Goal: Communication & Community: Share content

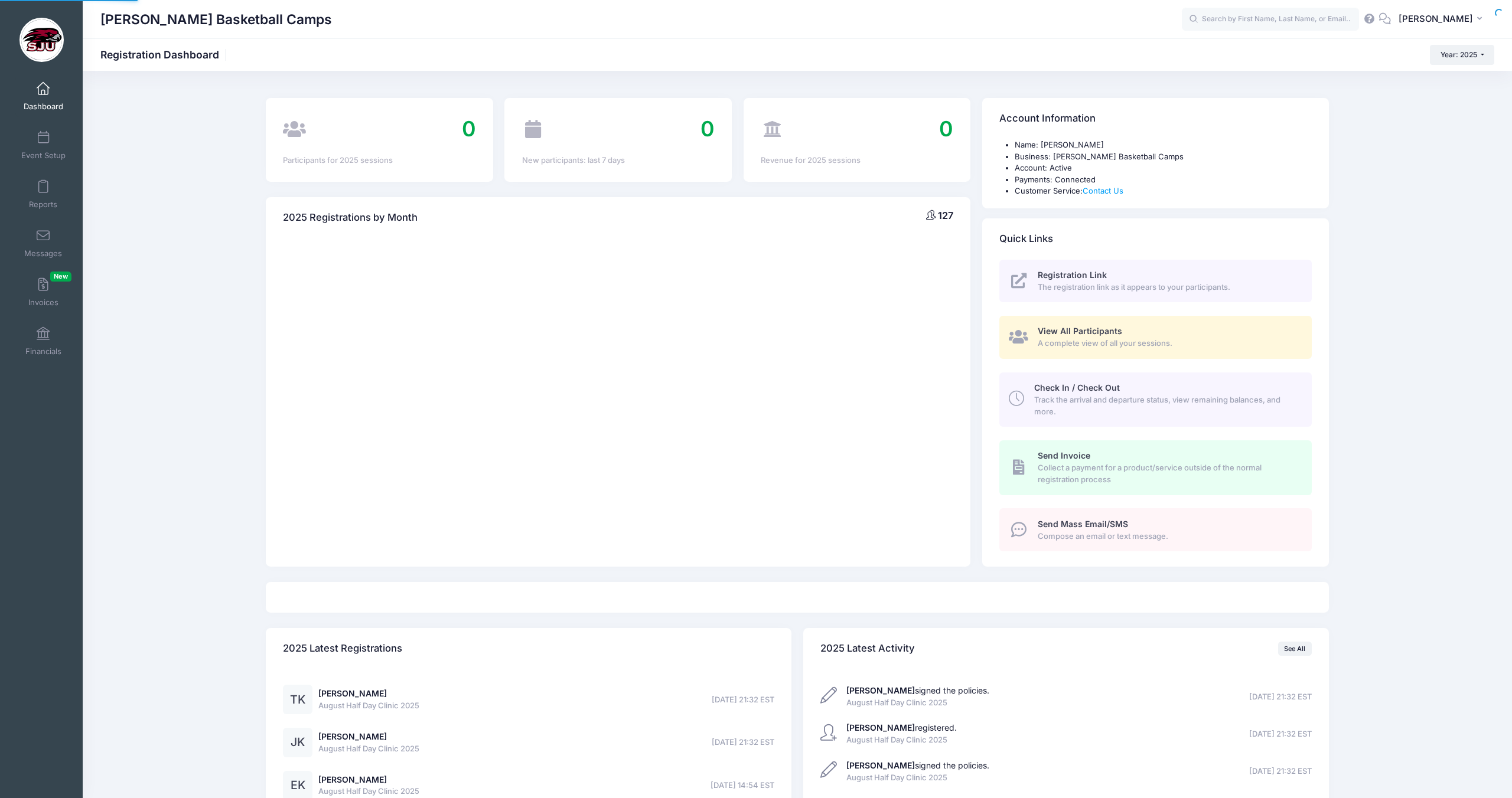
select select
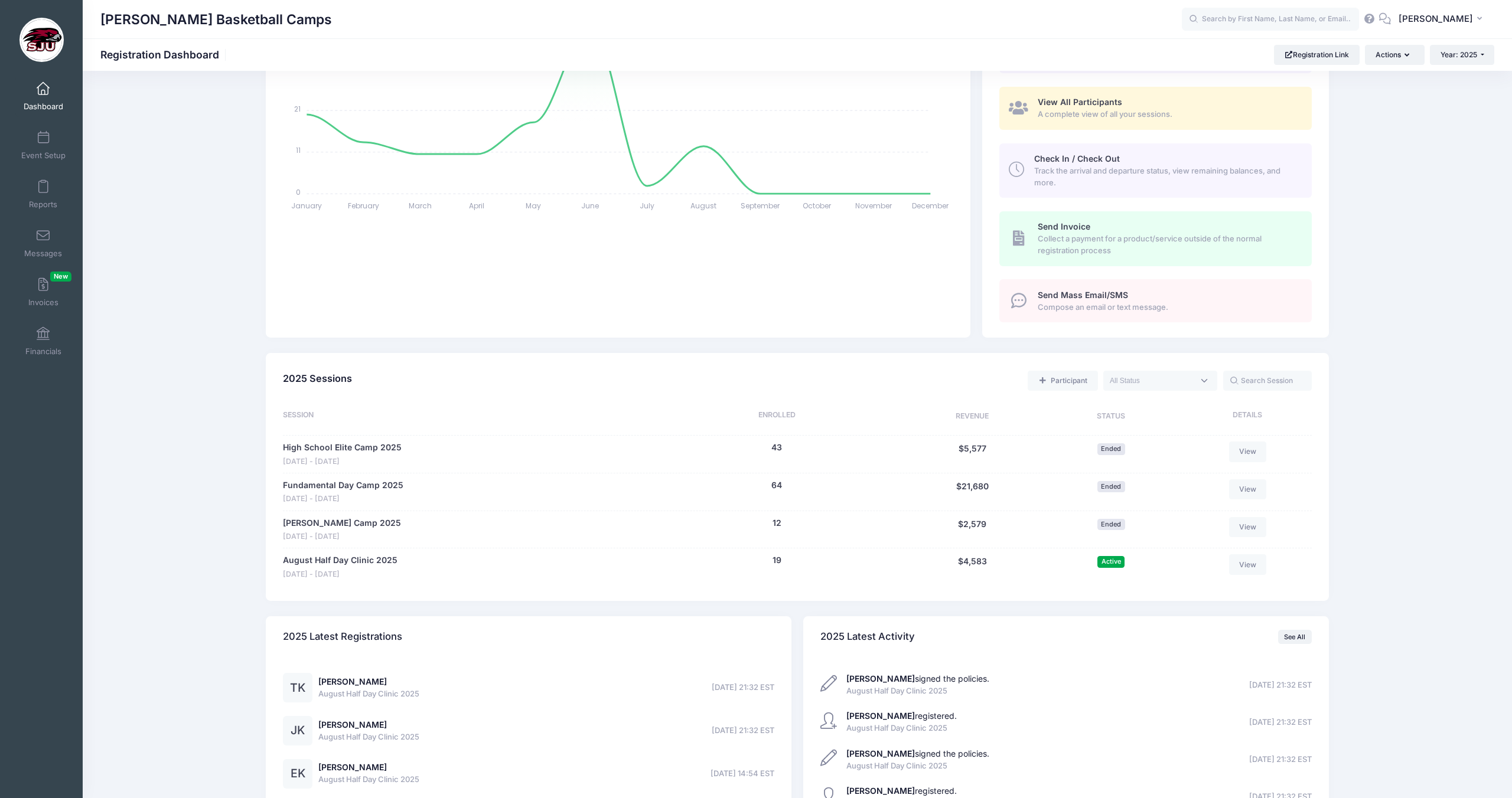
scroll to position [255, 0]
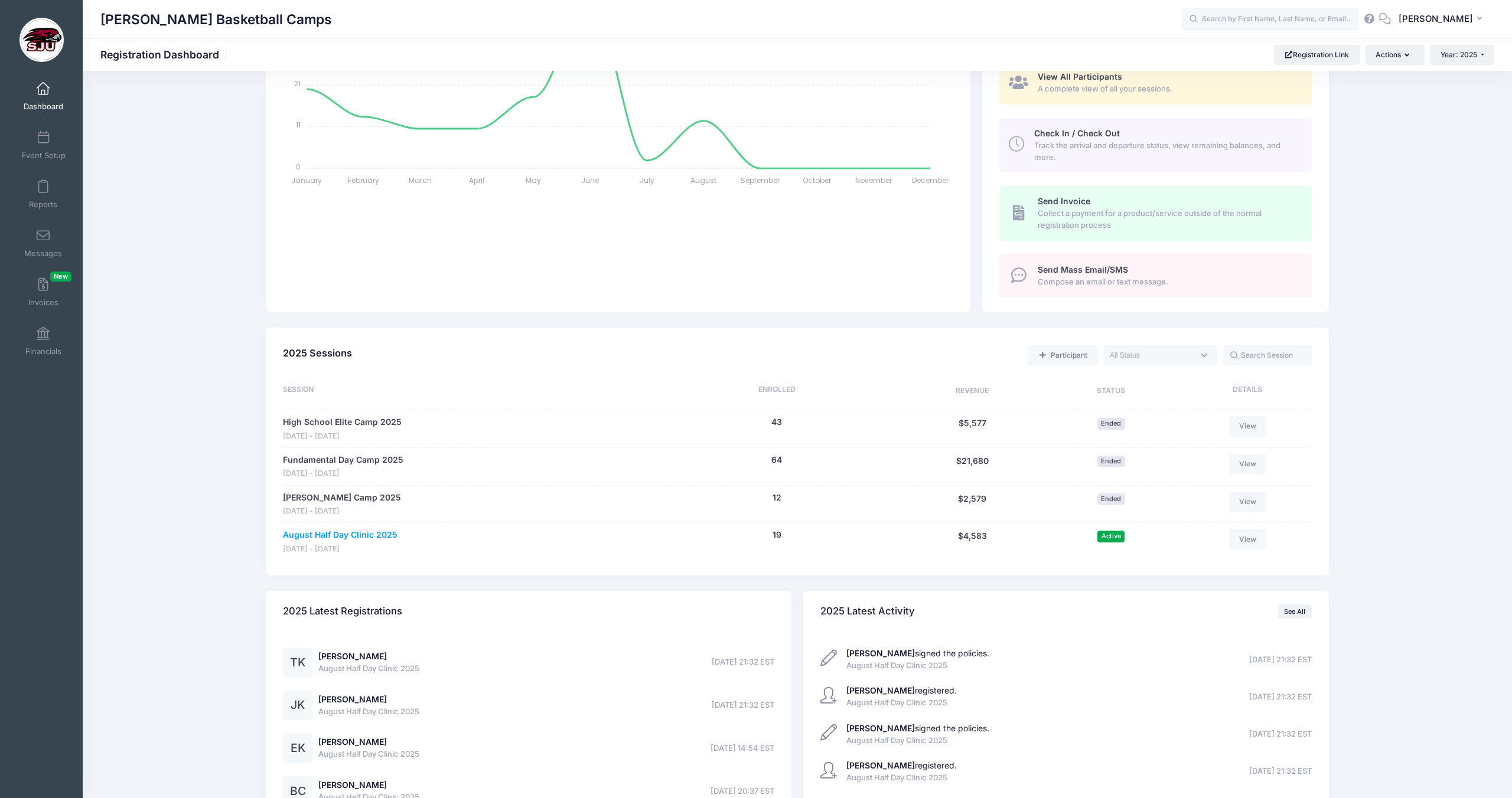
click at [347, 535] on link "August Half Day Clinic 2025" at bounding box center [340, 535] width 114 height 12
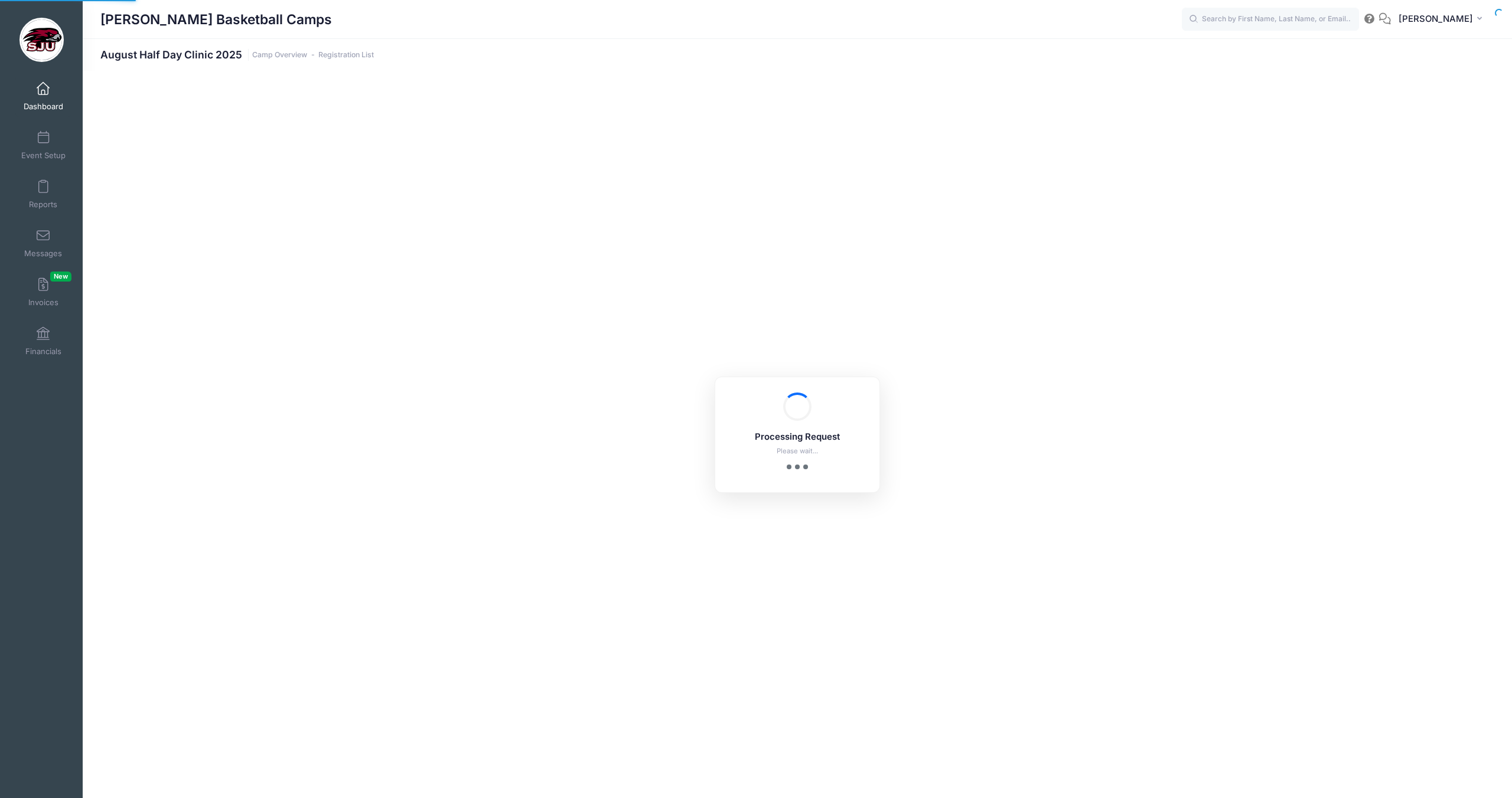
select select "10"
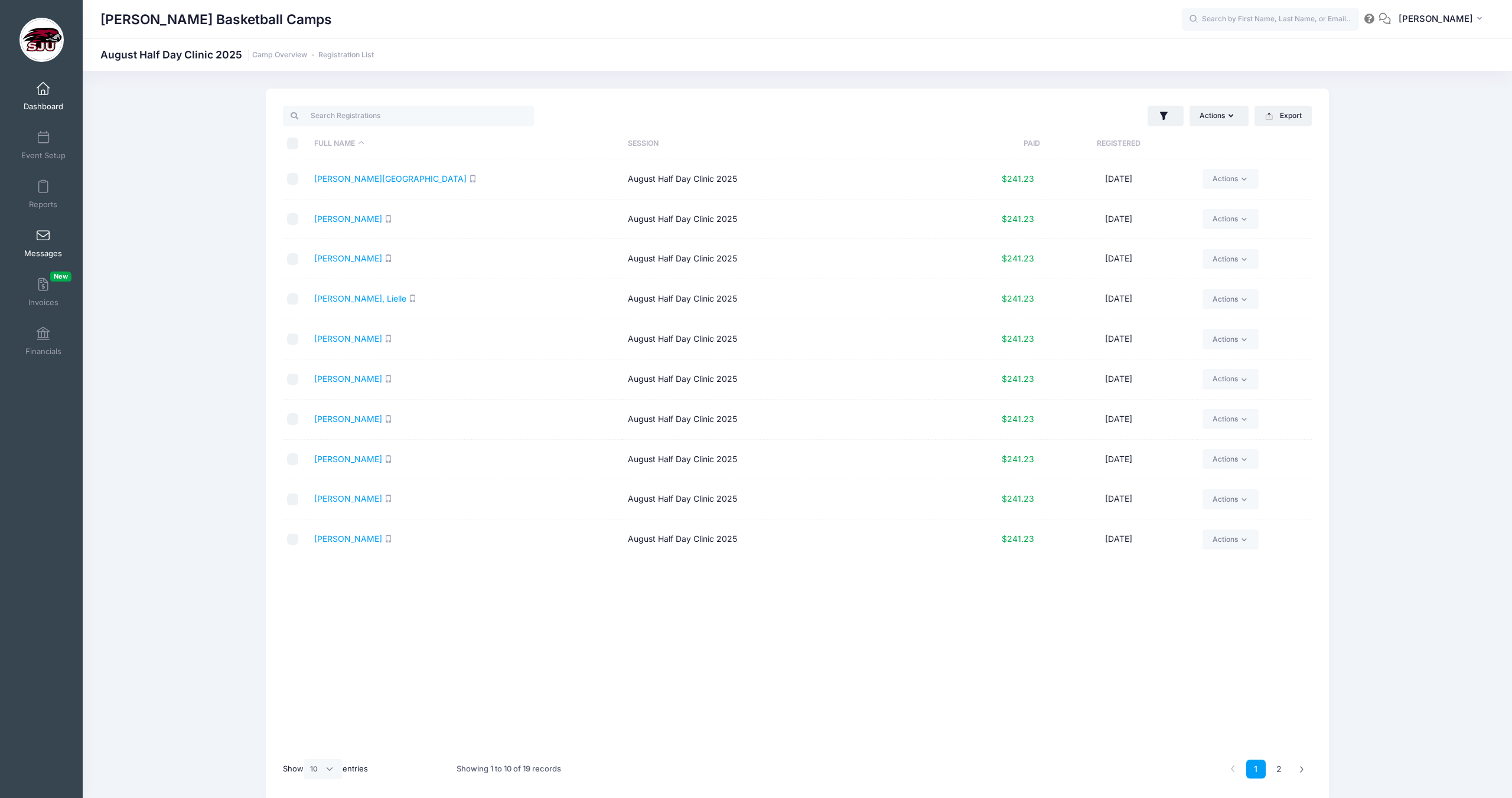
click at [35, 242] on link "Messages" at bounding box center [43, 243] width 56 height 41
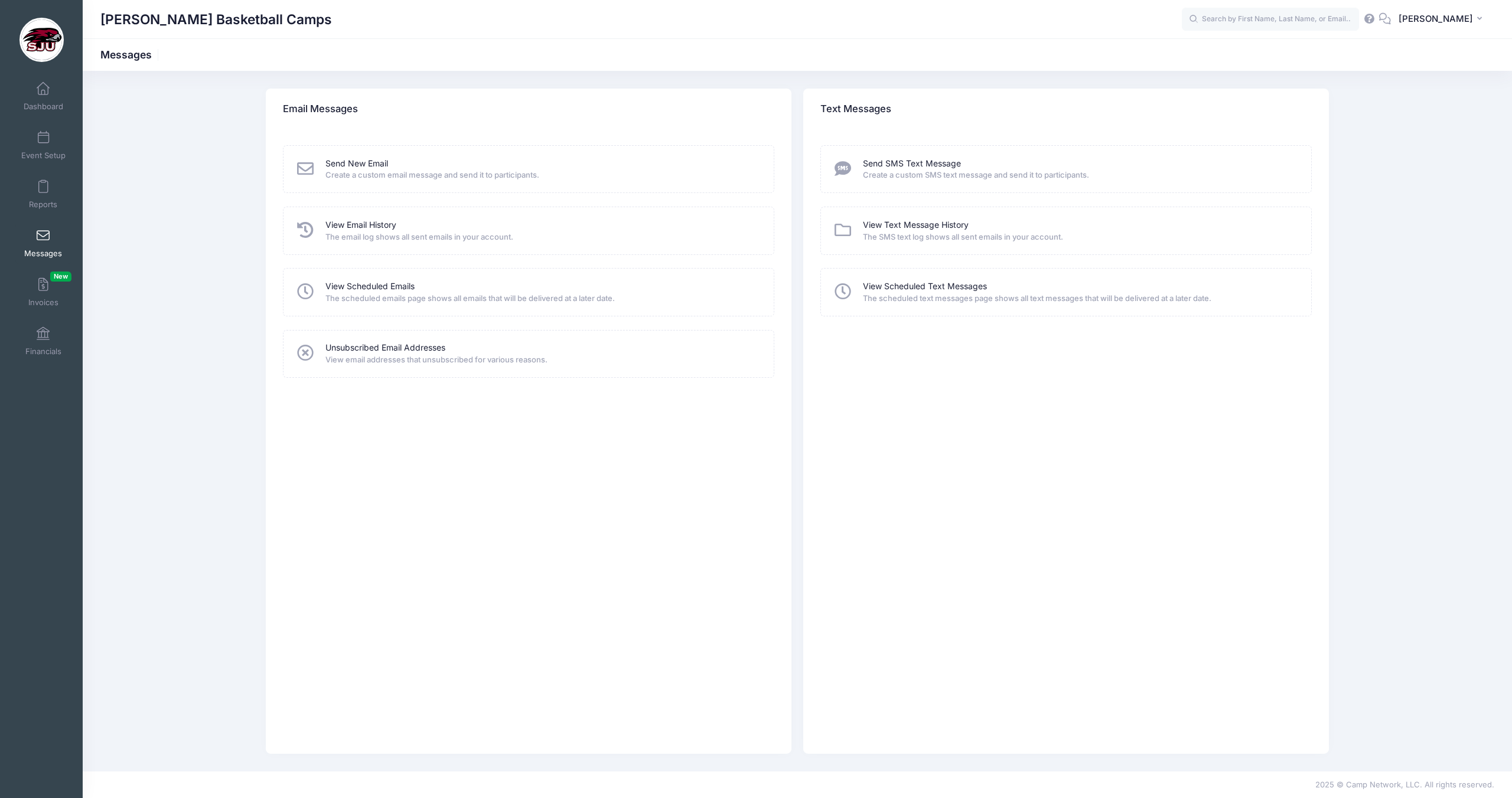
click at [419, 169] on span "Create a custom email message and send it to participants." at bounding box center [541, 175] width 433 height 12
click at [383, 169] on span "Create a custom email message and send it to participants." at bounding box center [541, 175] width 433 height 12
click at [377, 164] on link "Send New Email" at bounding box center [356, 164] width 63 height 12
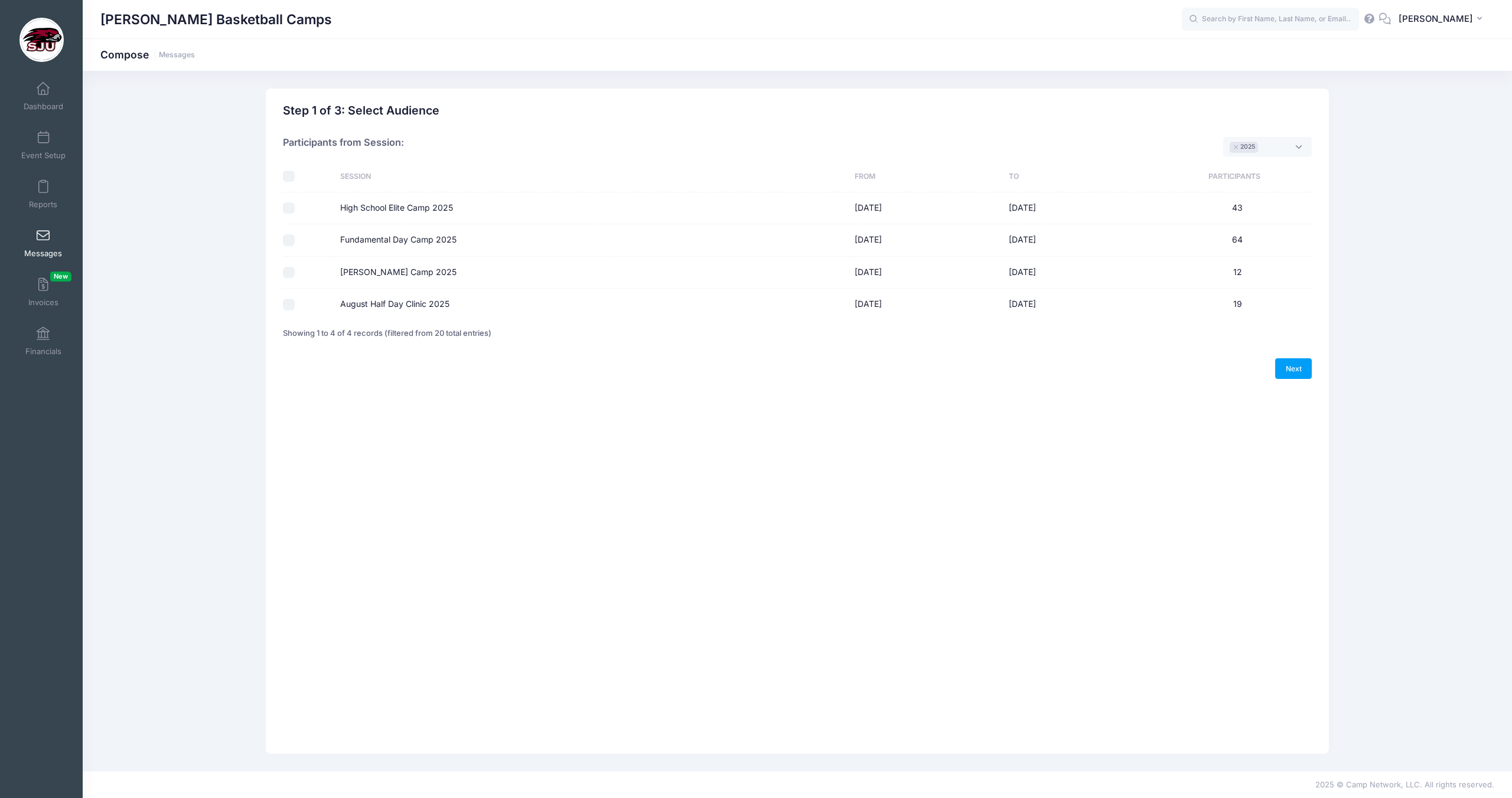
click at [426, 306] on label "August Half Day Clinic 2025" at bounding box center [395, 304] width 110 height 12
click at [295, 306] on input "August Half Day Clinic 2025" at bounding box center [289, 304] width 12 height 12
checkbox input "true"
click at [1290, 367] on link "Next" at bounding box center [1293, 368] width 37 height 20
select select "50"
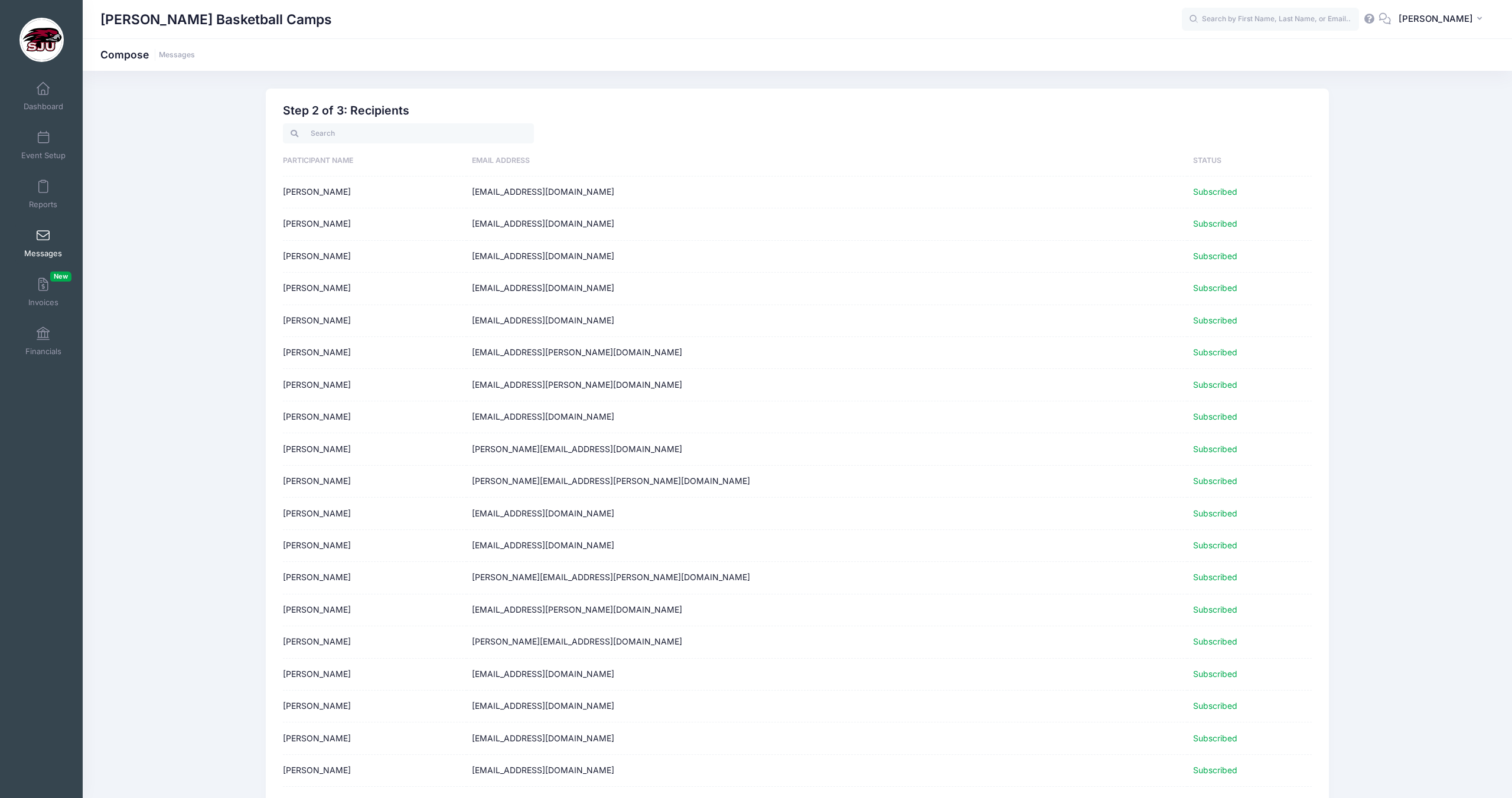
click at [43, 241] on span at bounding box center [43, 236] width 0 height 13
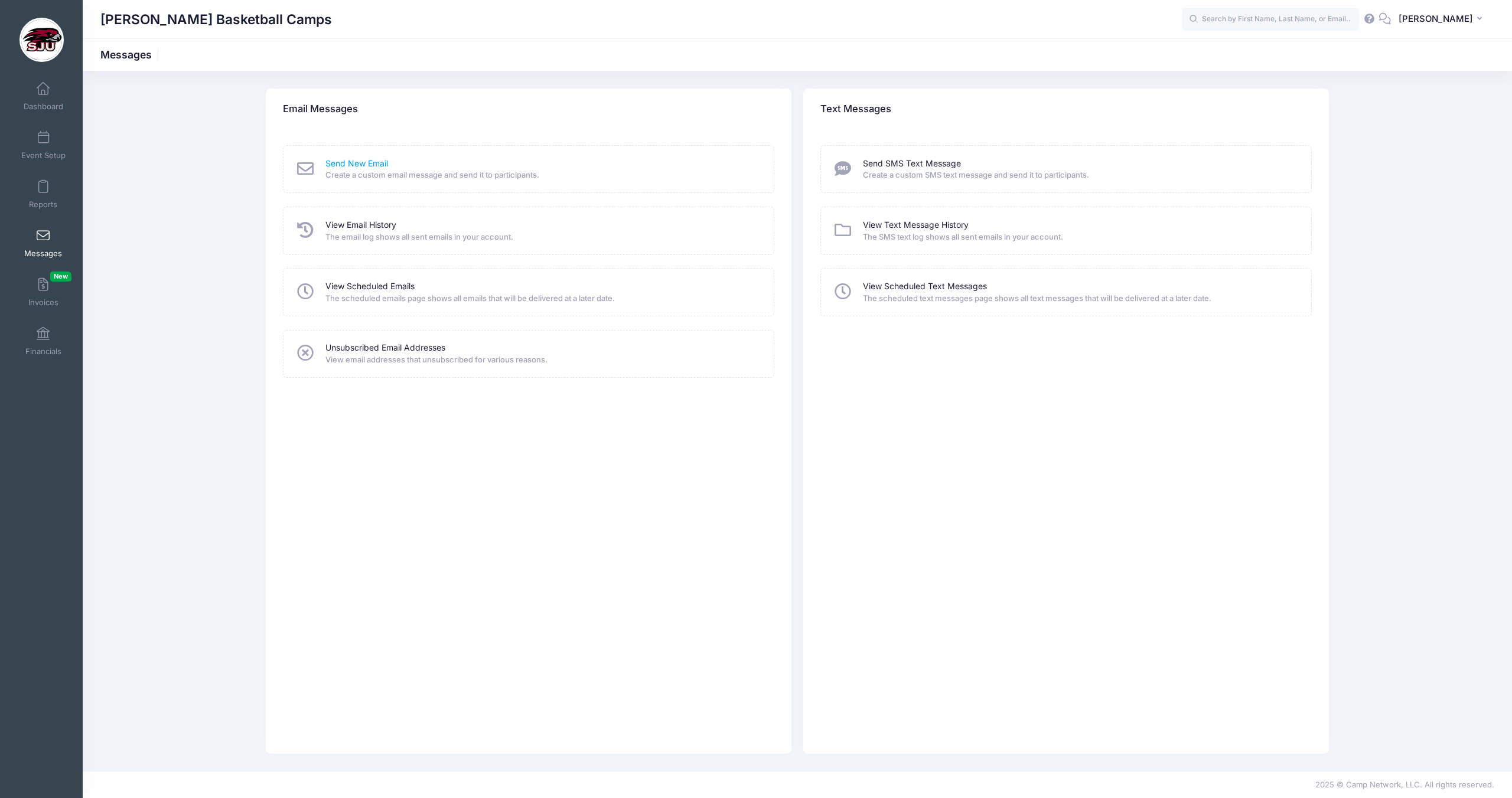
click at [359, 163] on link "Send New Email" at bounding box center [356, 164] width 63 height 12
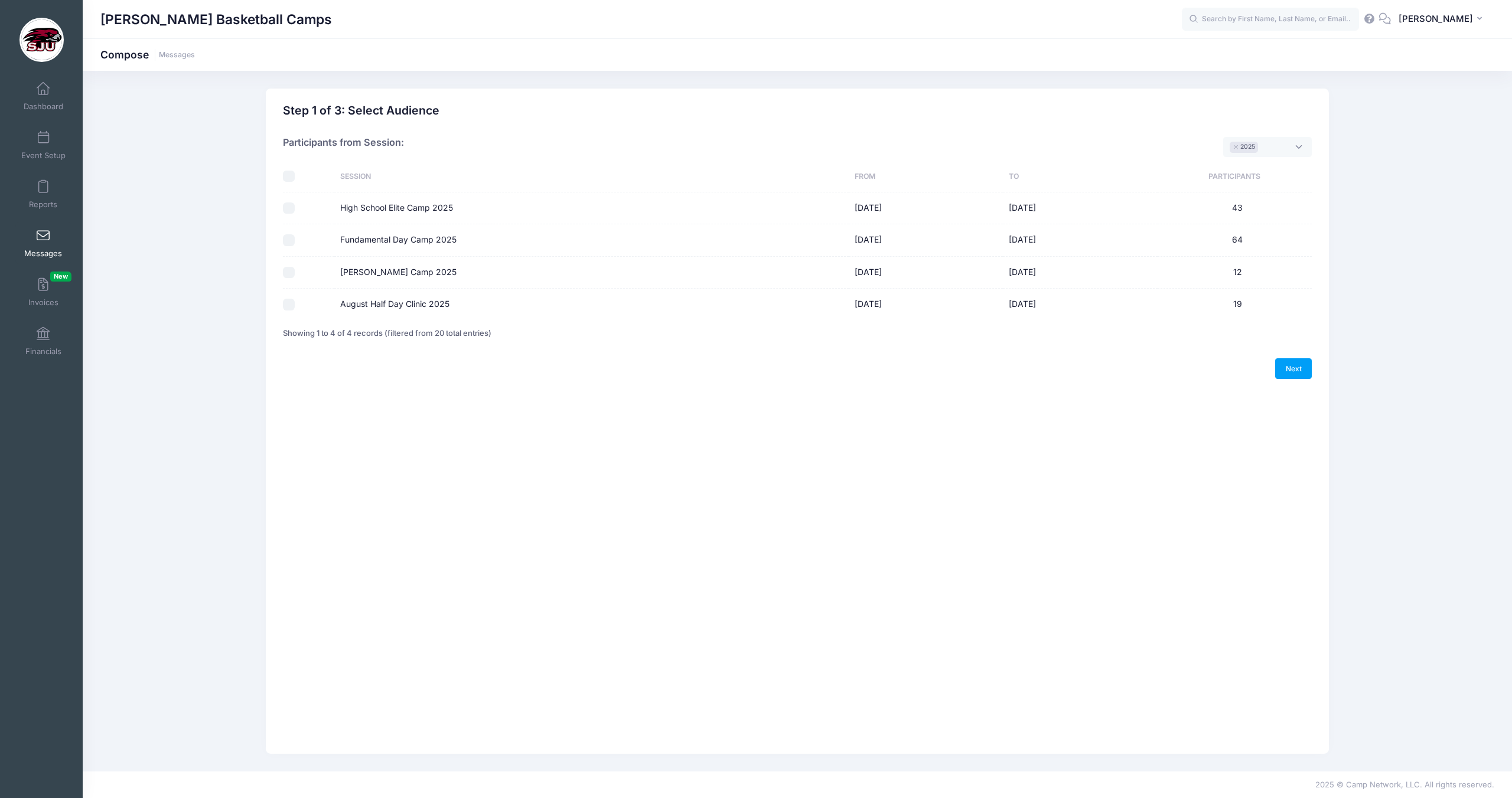
click at [408, 306] on label "August Half Day Clinic 2025" at bounding box center [395, 304] width 110 height 12
click at [295, 306] on input "August Half Day Clinic 2025" at bounding box center [289, 304] width 12 height 12
checkbox input "true"
click at [1287, 367] on link "Next" at bounding box center [1293, 368] width 37 height 20
select select "50"
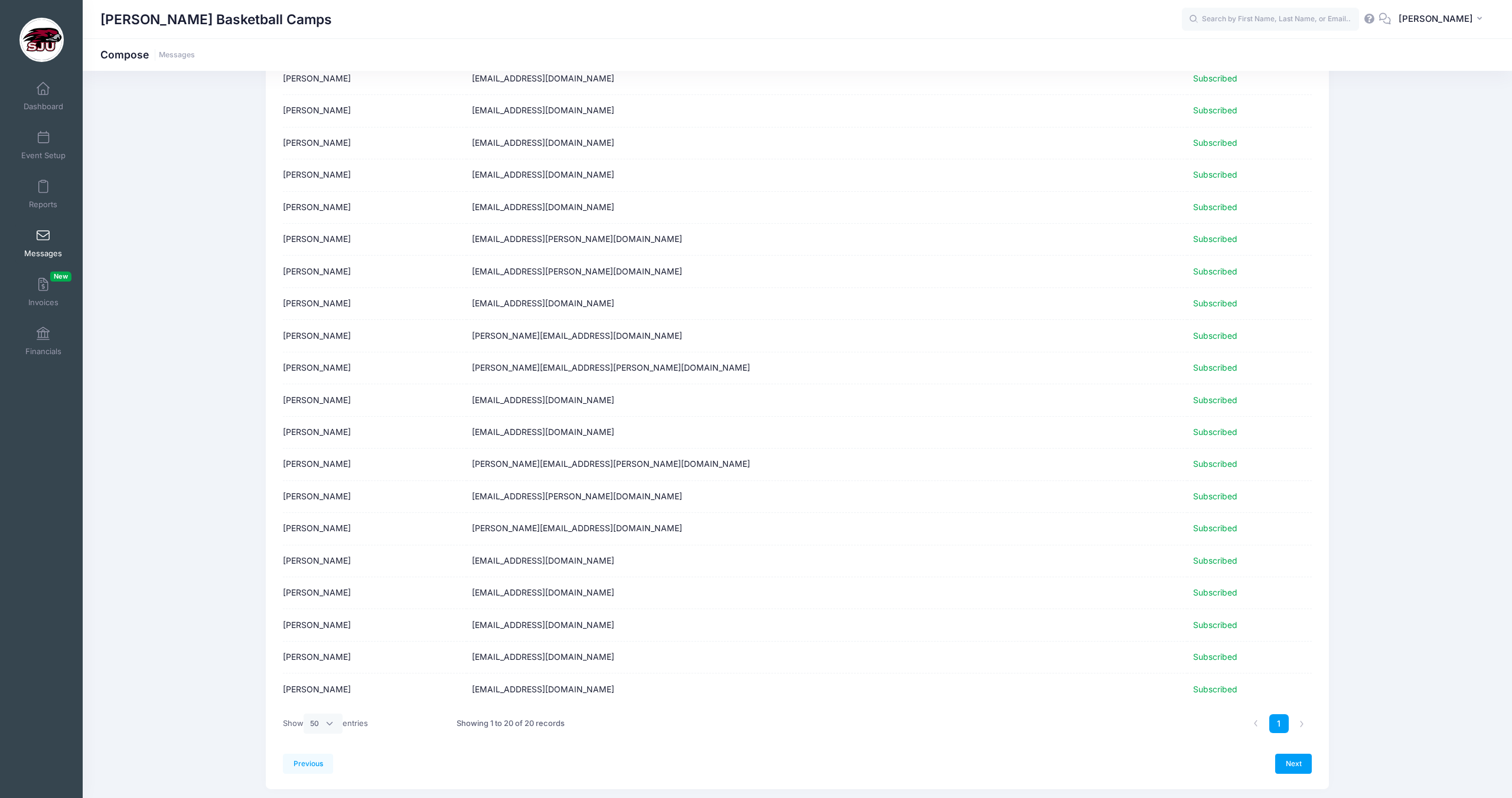
scroll to position [149, 0]
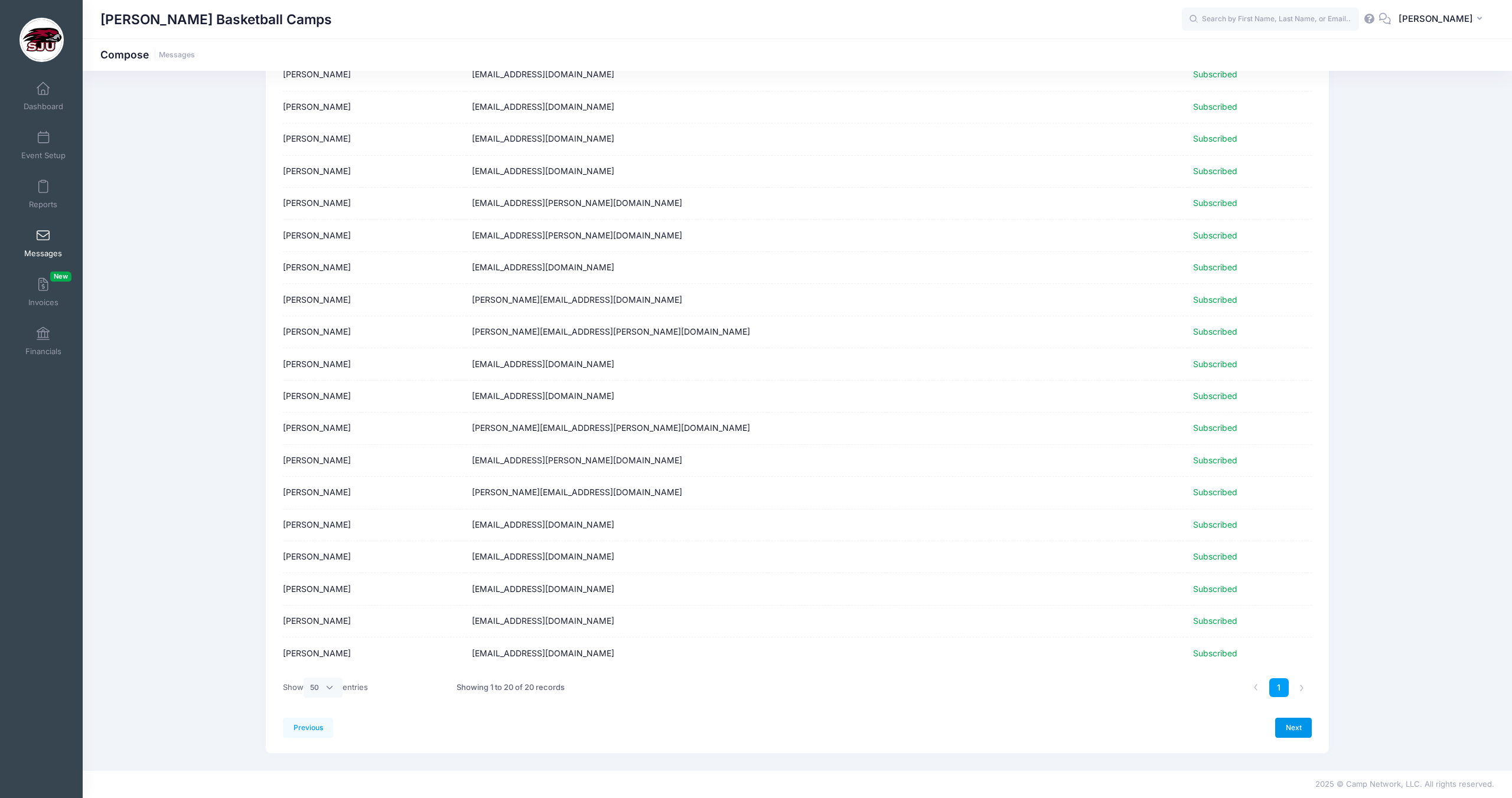
click at [1296, 731] on link "Next" at bounding box center [1293, 728] width 37 height 20
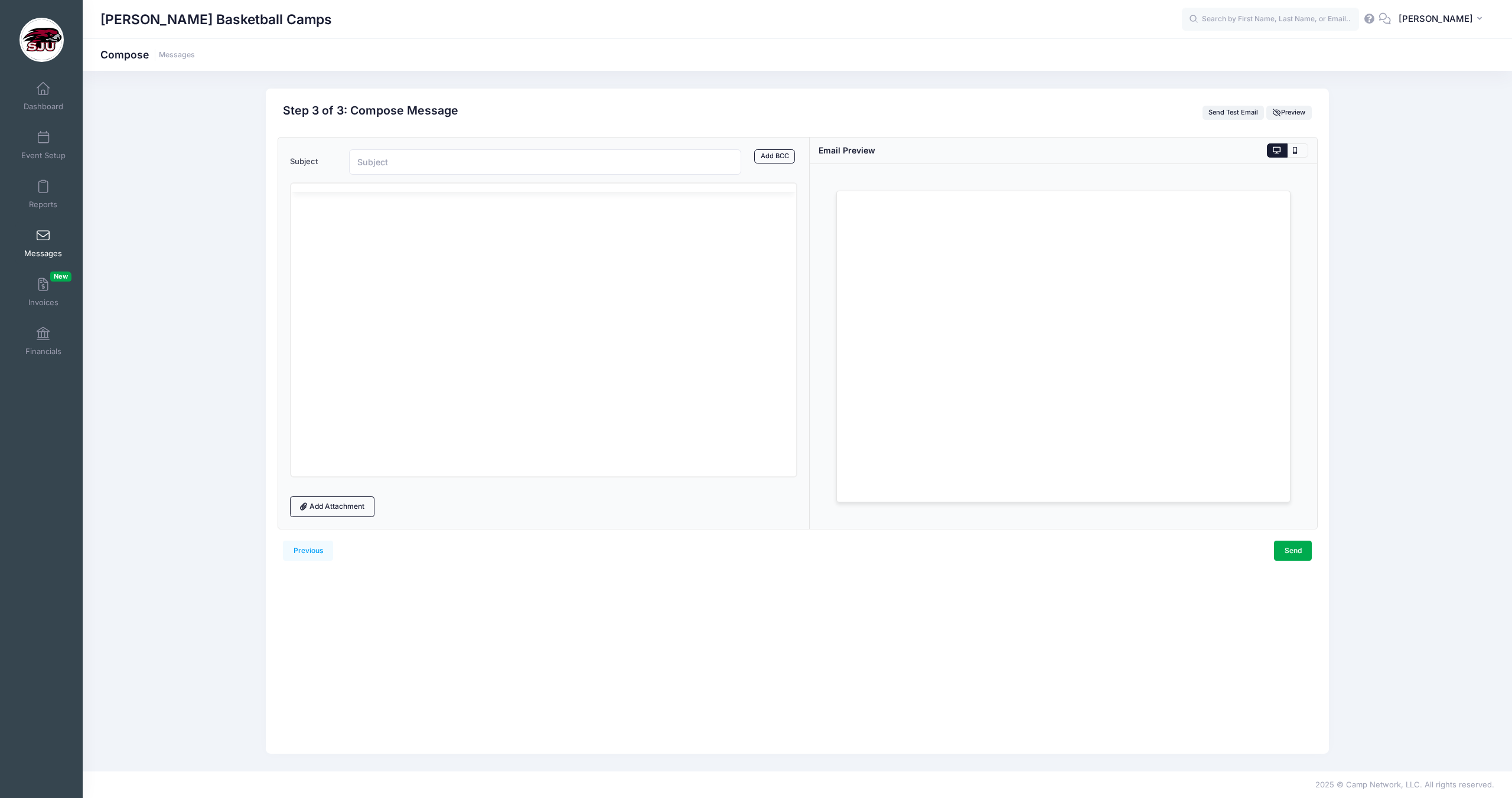
scroll to position [0, 0]
